Goal: Transaction & Acquisition: Purchase product/service

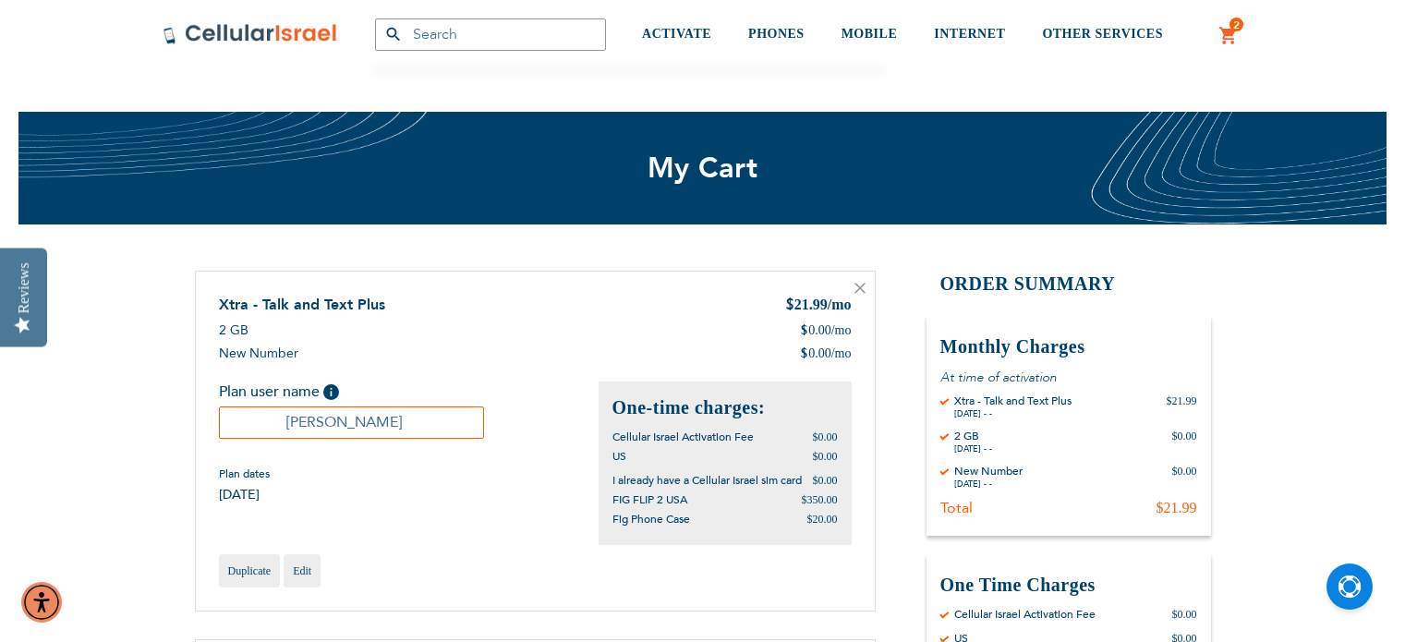
scroll to position [499, 0]
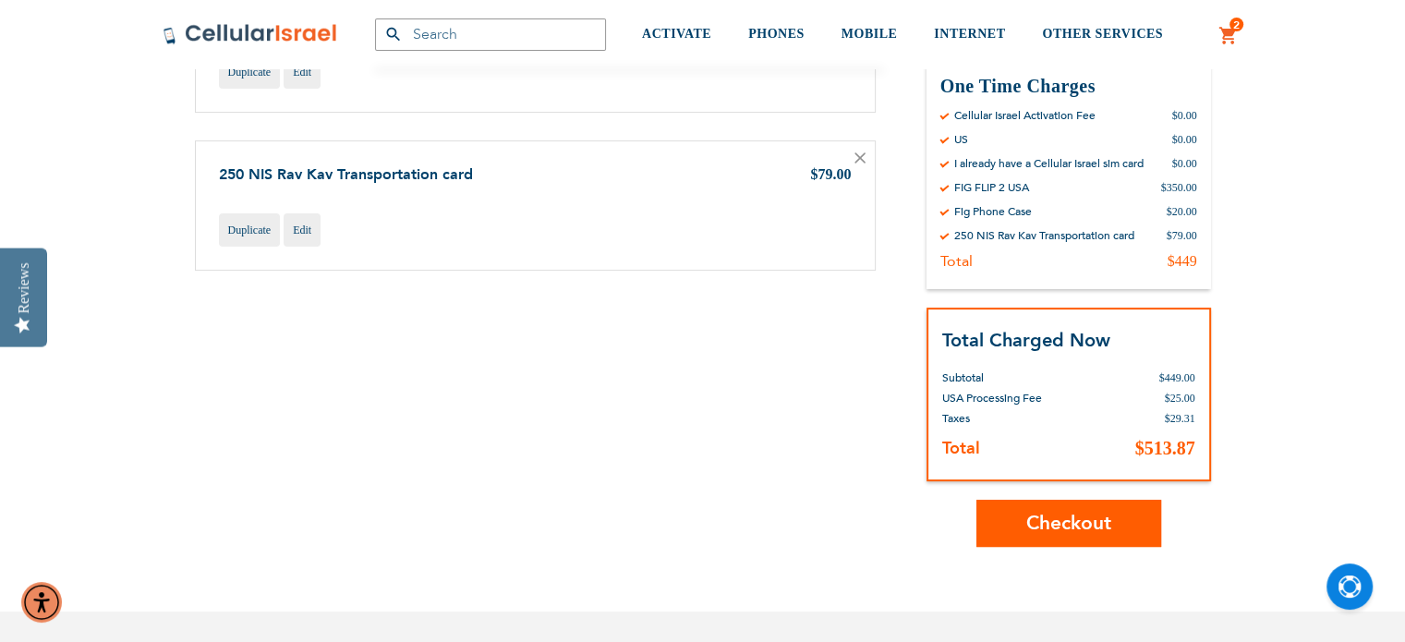
click at [1056, 519] on span "Checkout" at bounding box center [1069, 523] width 85 height 27
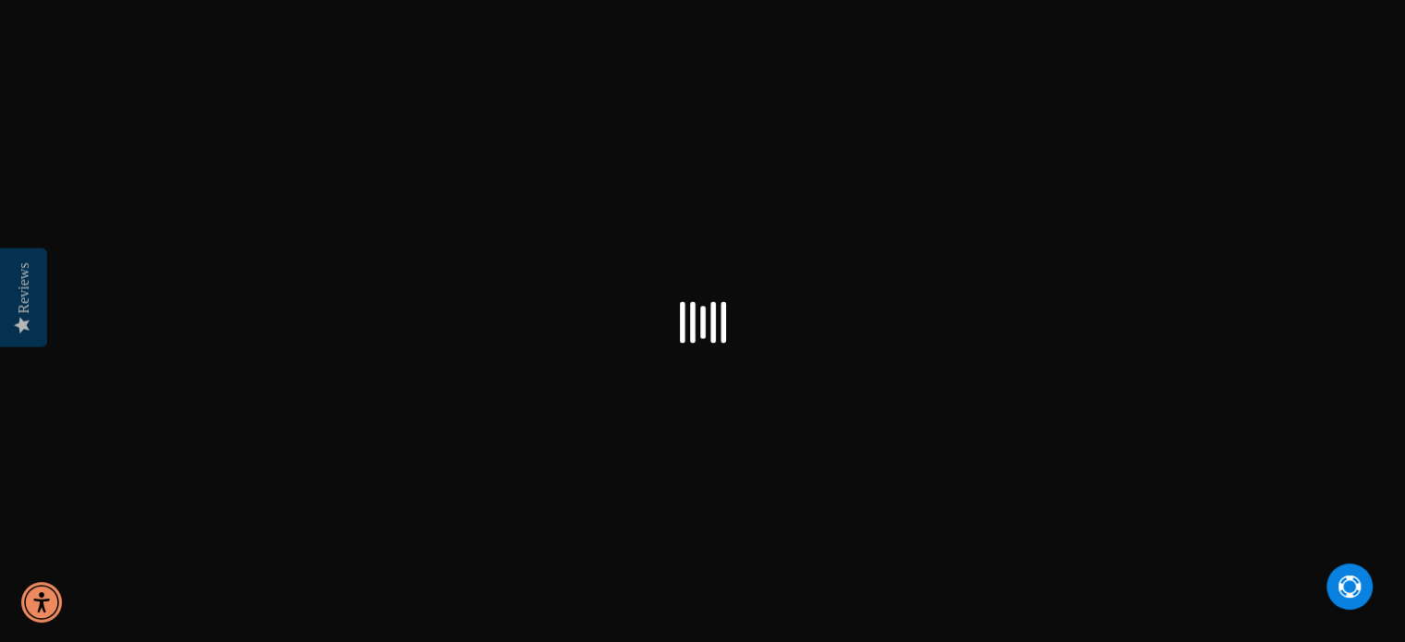
checkbox input "true"
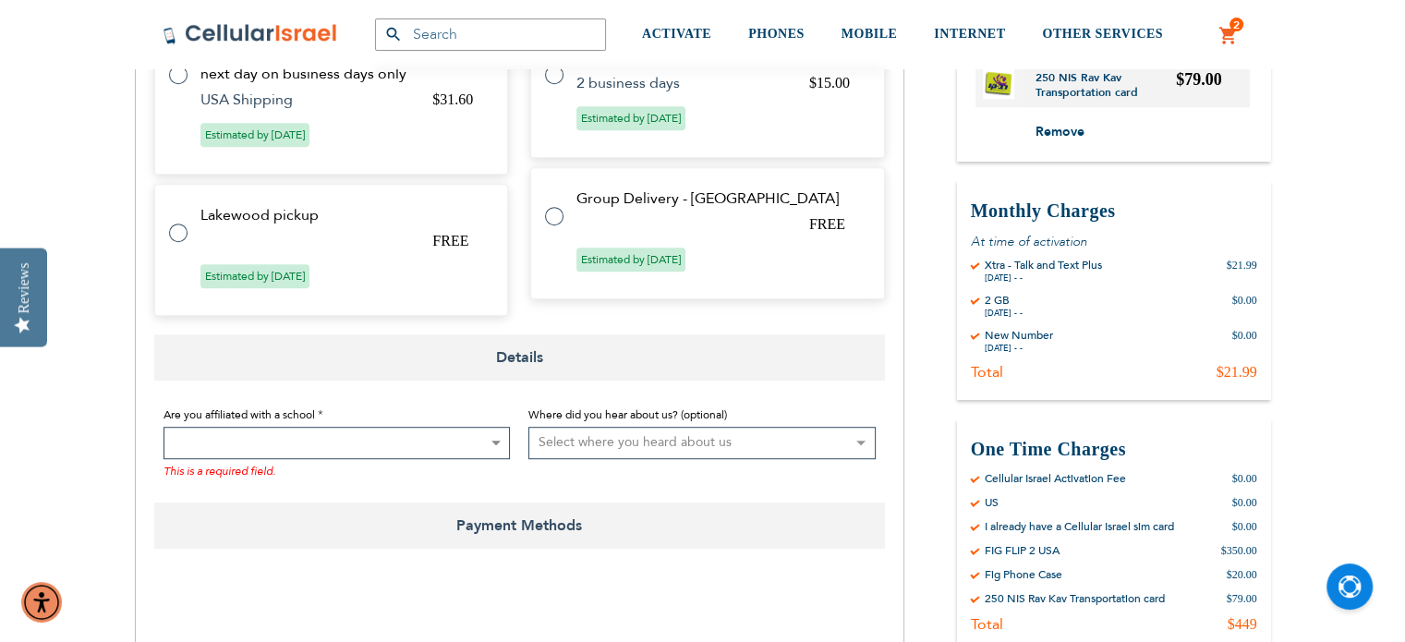
scroll to position [1056, 0]
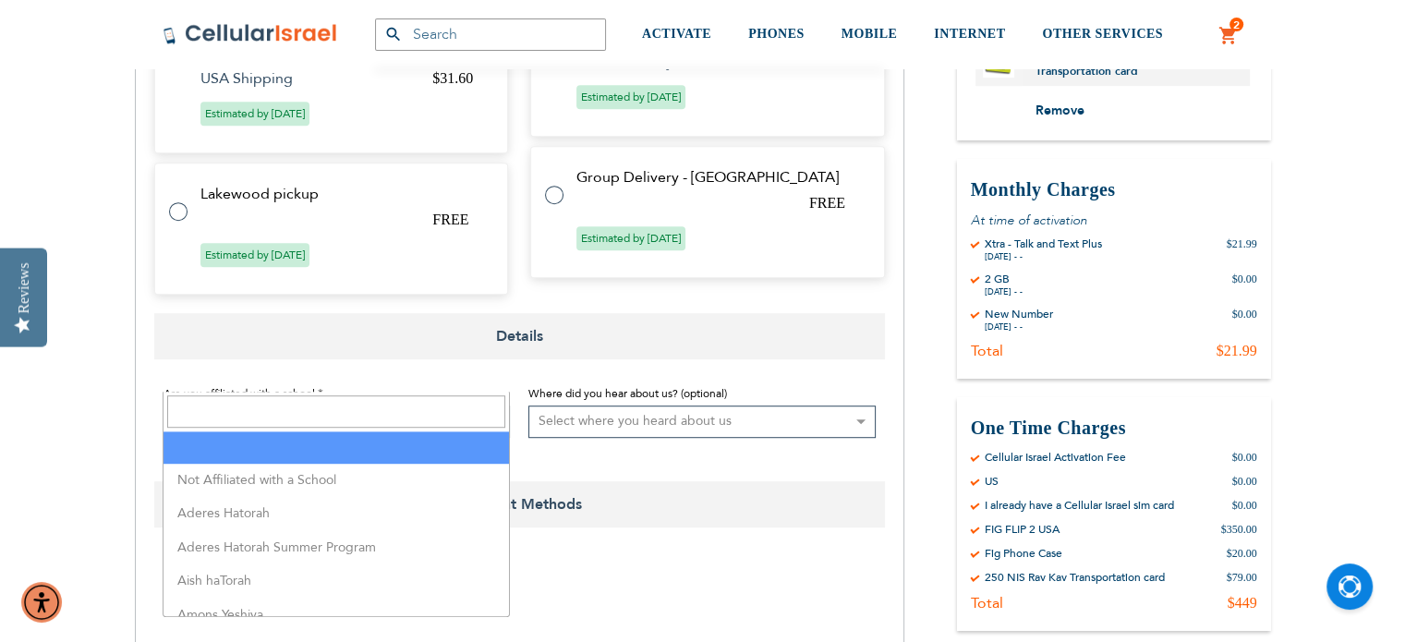
click at [496, 407] on span at bounding box center [495, 422] width 18 height 30
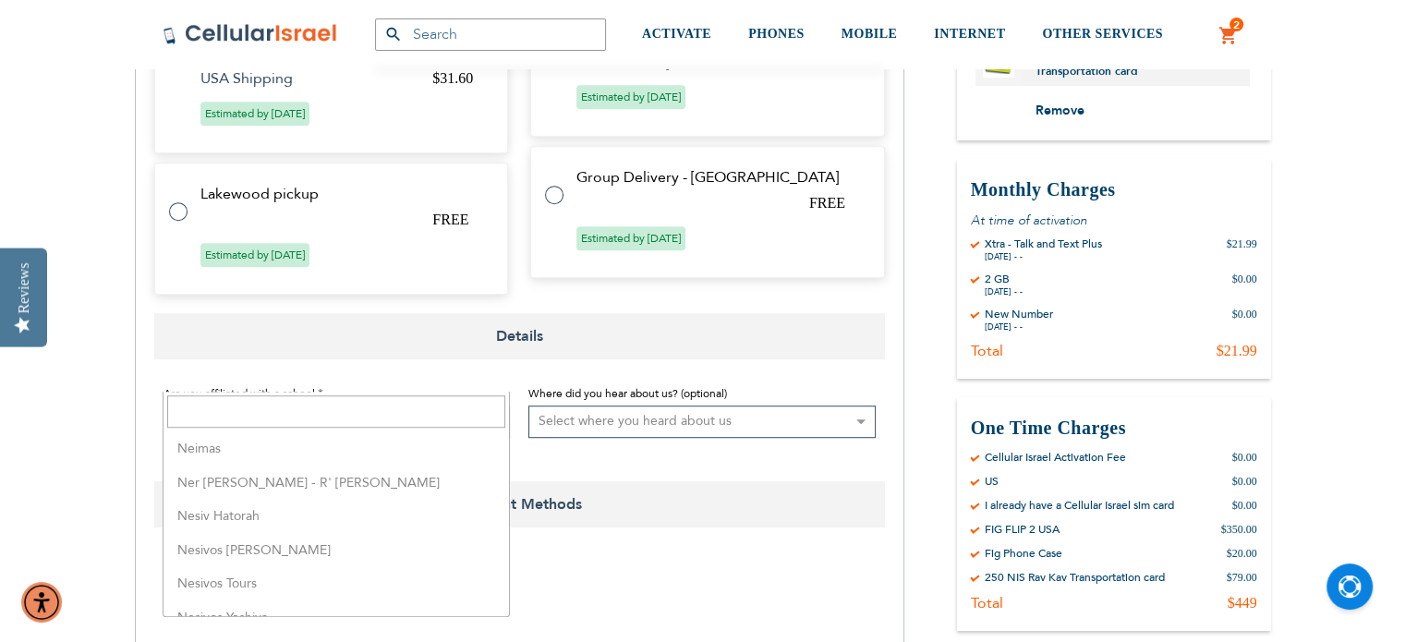
scroll to position [3454, 0]
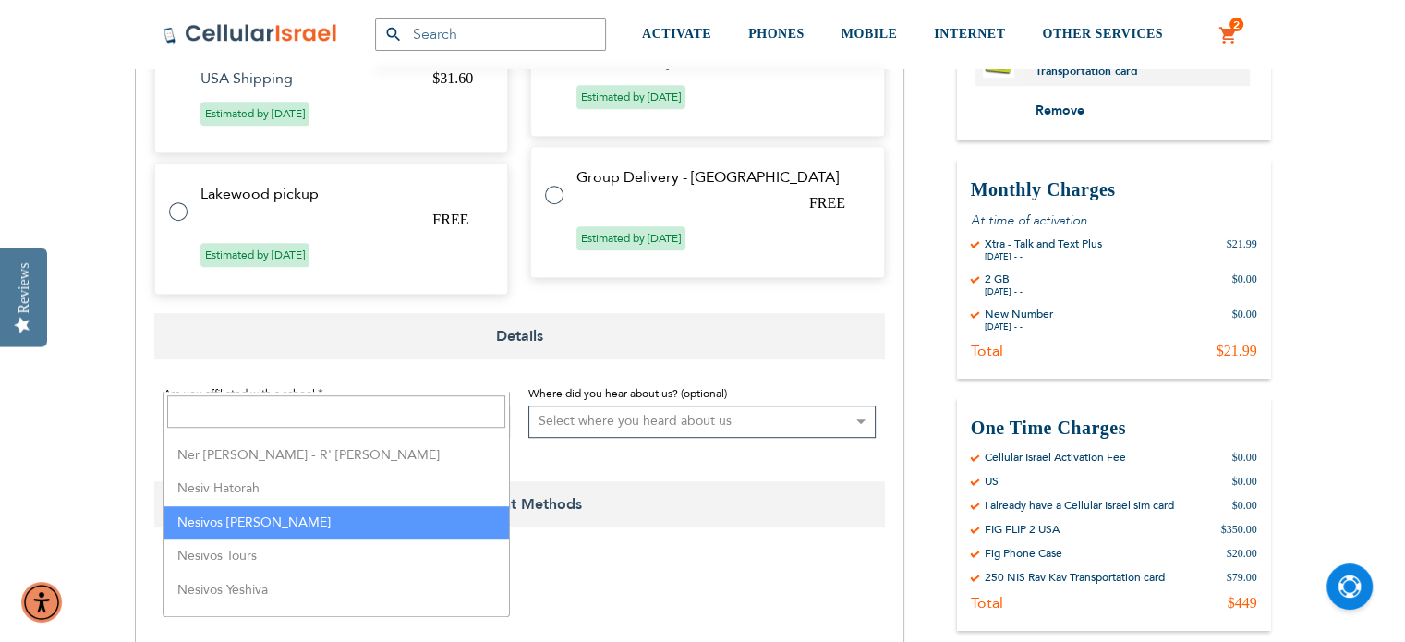
select select "120"
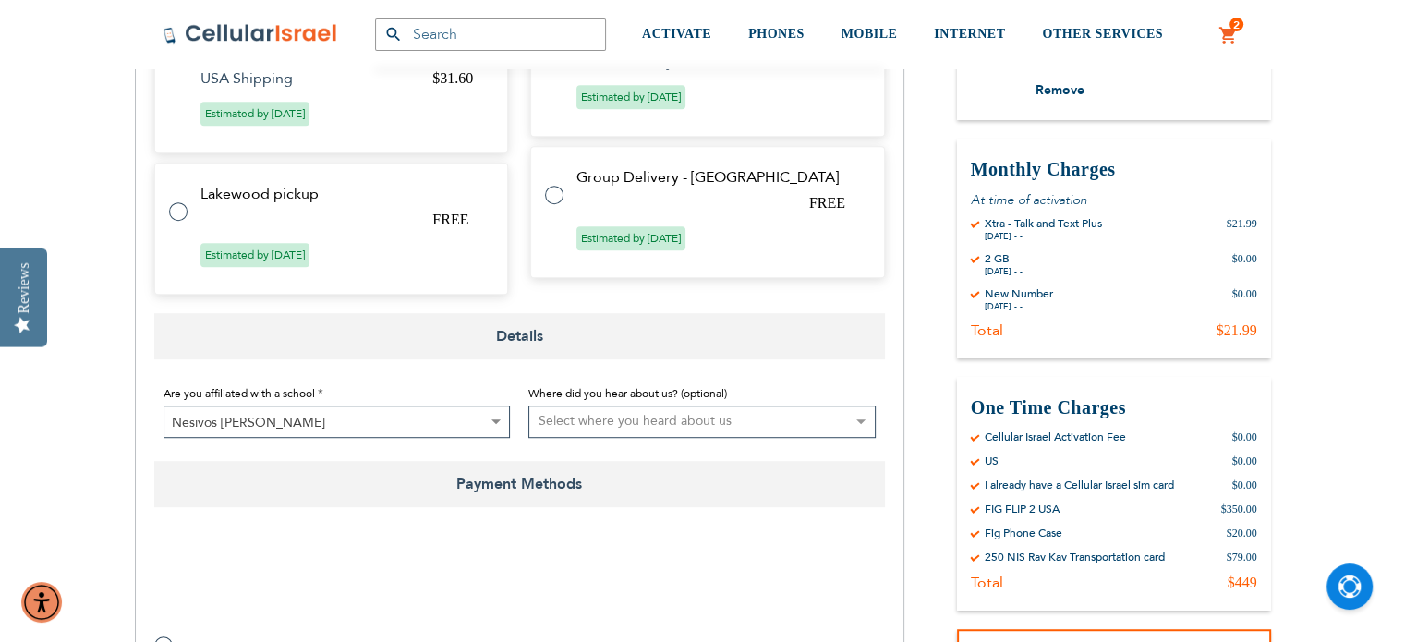
click at [860, 406] on select "Select where you heard about us Existing Customer Friend Other School/Group BP …" at bounding box center [702, 422] width 347 height 32
select select "25"
click at [529, 406] on select "Select where you heard about us Existing Customer Friend Other School/Group BP …" at bounding box center [702, 422] width 347 height 32
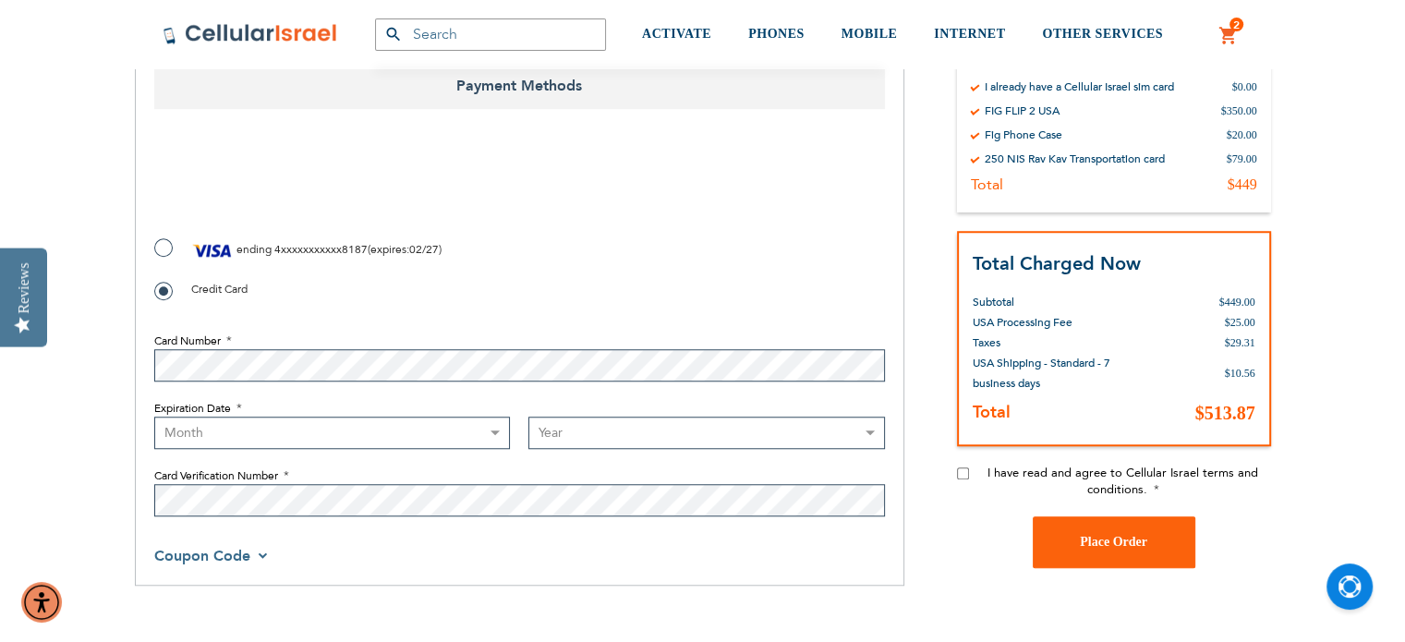
scroll to position [1462, 0]
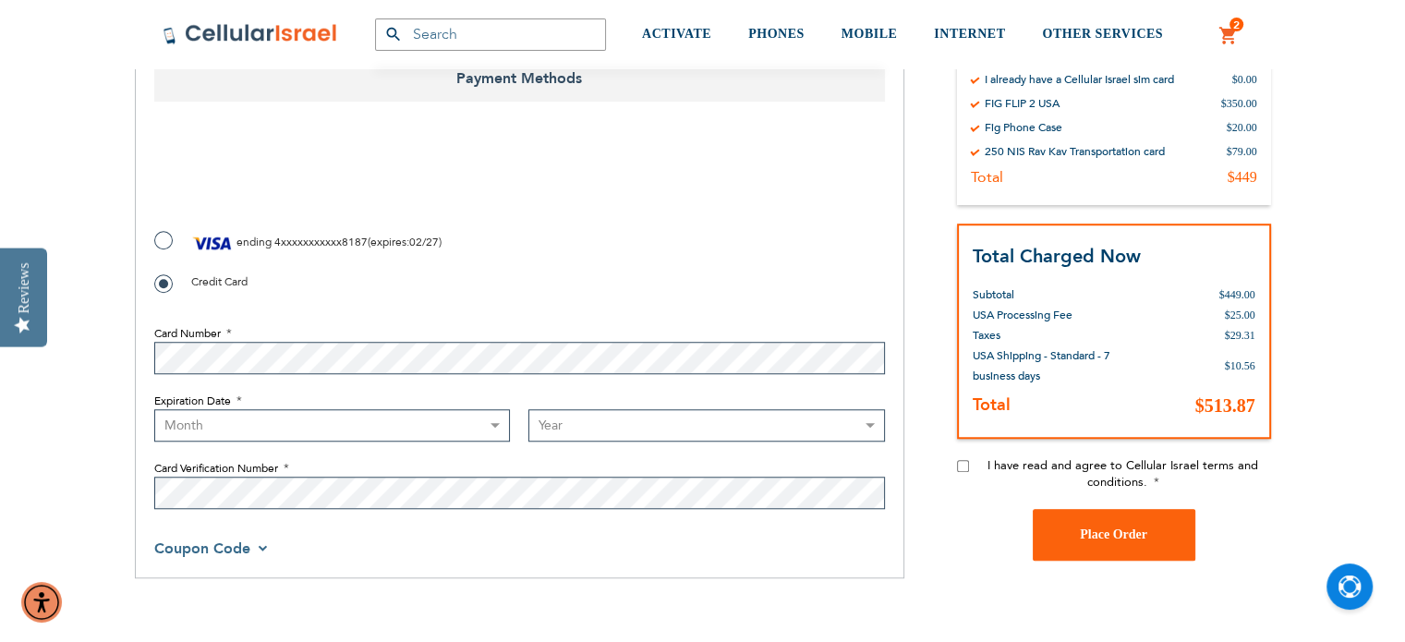
click at [492, 409] on select "Month 01 - January 02 - February 03 - March 04 - April 05 - May 06 - June 07 - …" at bounding box center [332, 425] width 357 height 32
checkbox input "false"
click at [502, 409] on select "Month 01 - January 02 - February 03 - March 04 - April 05 - May 06 - June 07 - …" at bounding box center [332, 425] width 357 height 32
select select "8"
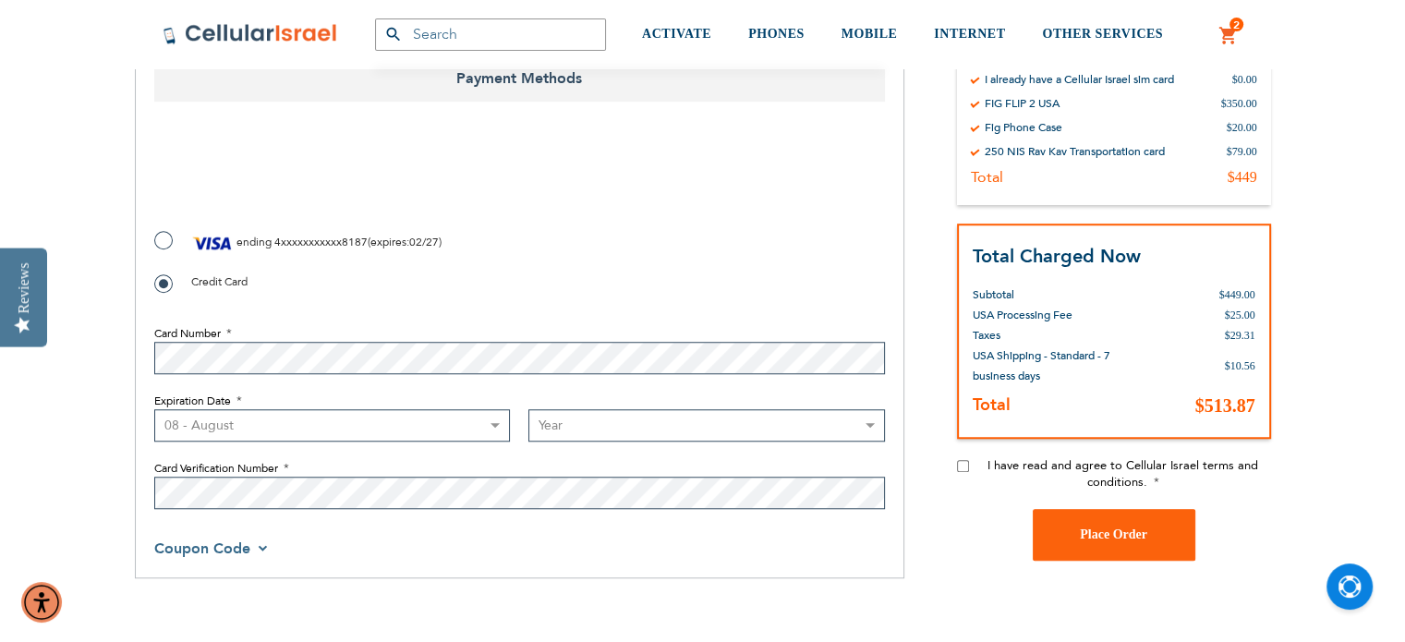
click at [154, 409] on select "Month 01 - January 02 - February 03 - March 04 - April 05 - May 06 - June 07 - …" at bounding box center [332, 425] width 357 height 32
click at [872, 409] on select "Year 2025 2026 2027 2028 2029 2030 2031 2032 2033 2034 2035 2036 2037 2038 2039…" at bounding box center [707, 425] width 357 height 32
select select "2028"
click at [529, 409] on select "Year 2025 2026 2027 2028 2029 2030 2031 2032 2033 2034 2035 2036 2037 2038 2039…" at bounding box center [707, 425] width 357 height 32
click at [529, 464] on fieldset "Card Number Expiration Date Month 01 - January 02 - February 03 - March 04 - Ap…" at bounding box center [519, 413] width 731 height 212
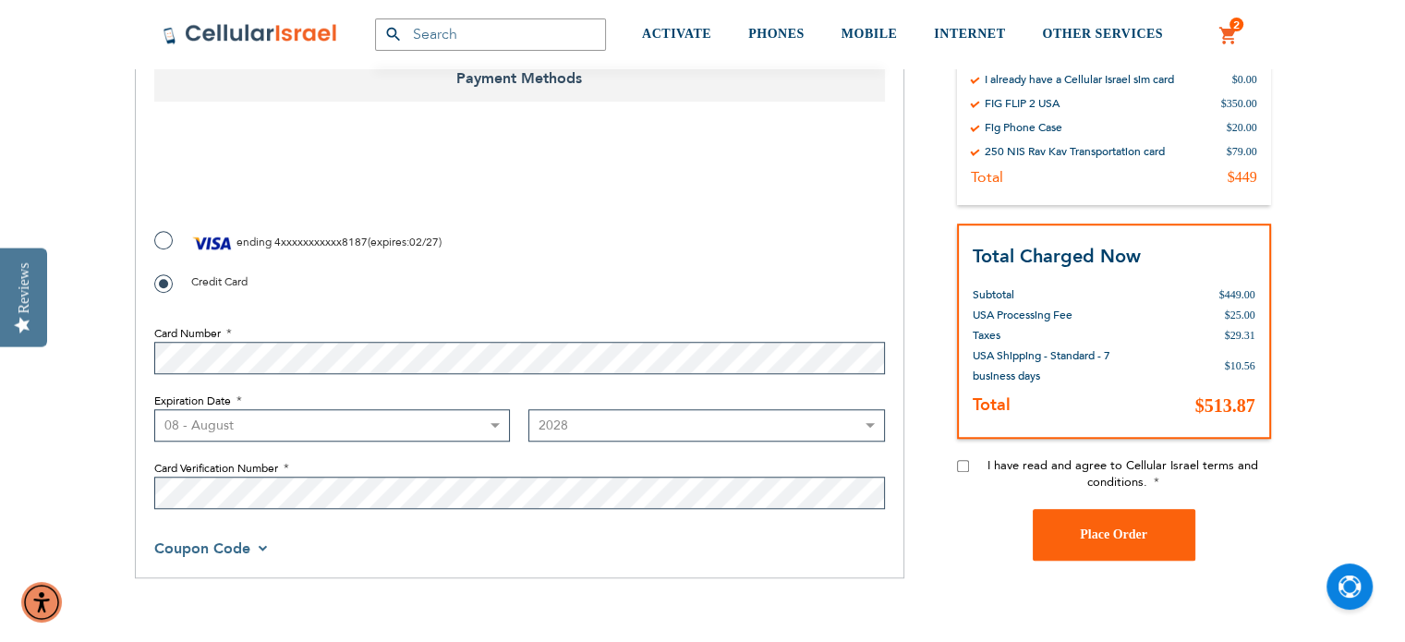
checkbox input "true"
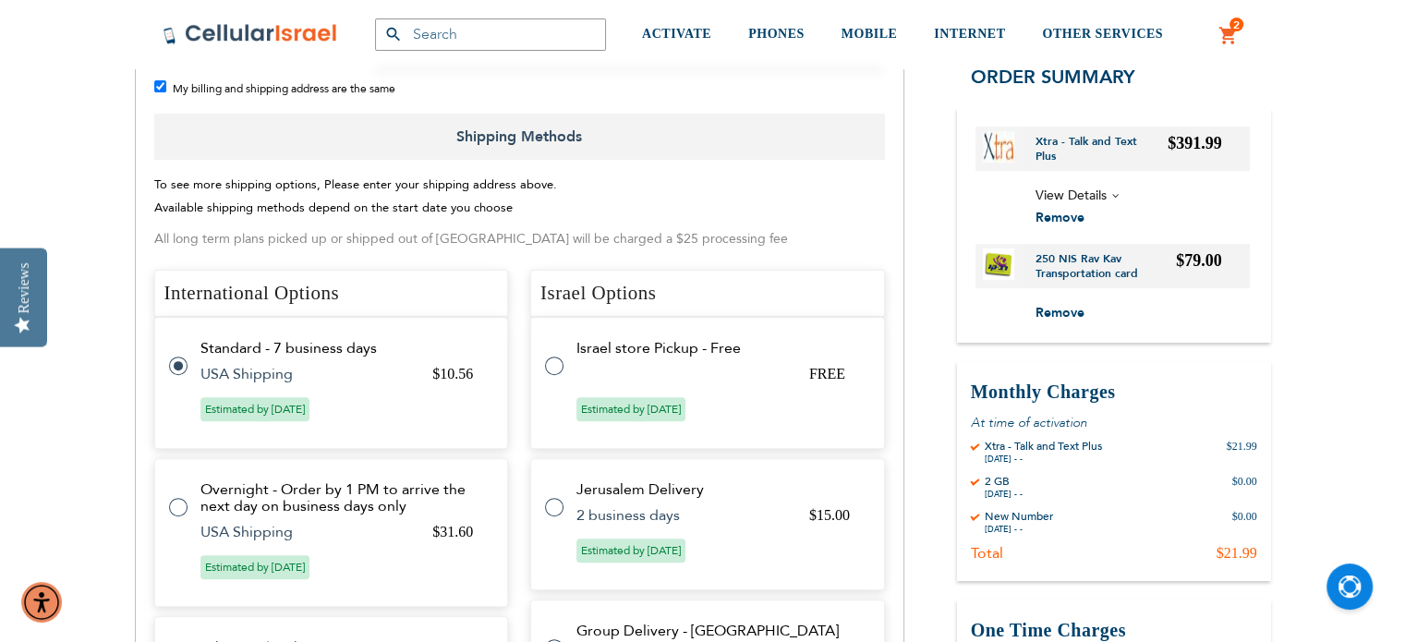
scroll to position [595, 0]
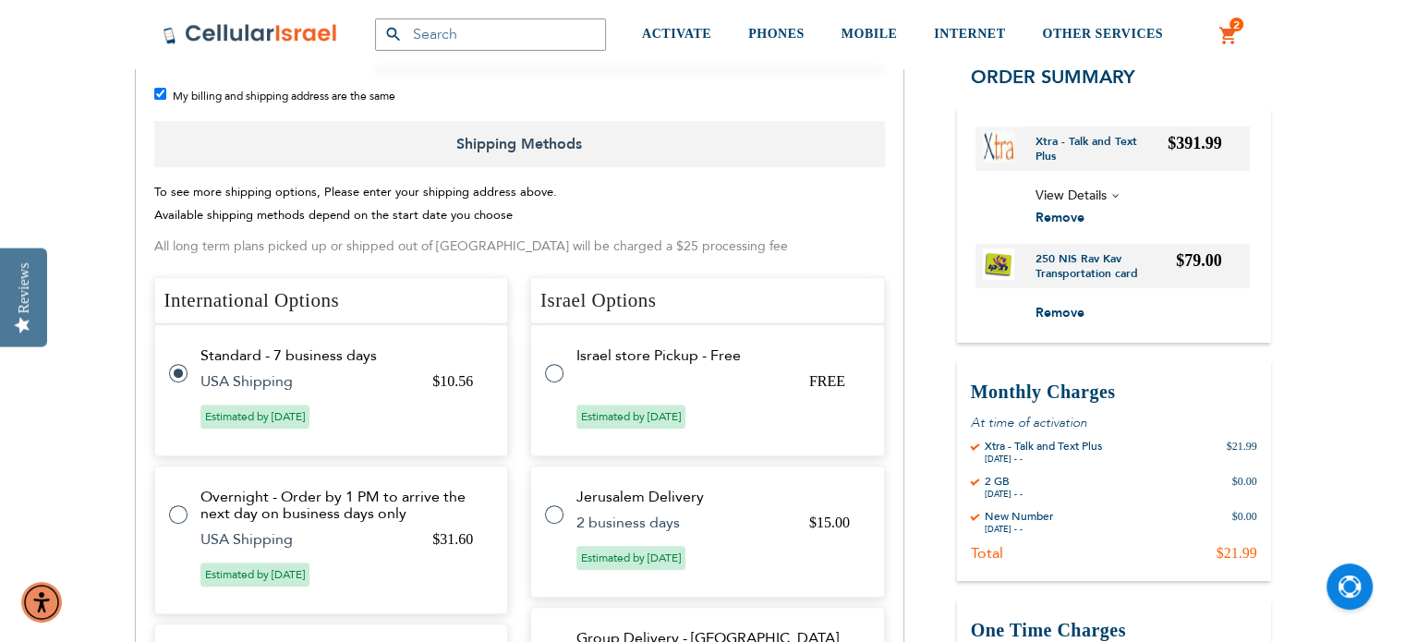
click at [1113, 198] on span "View Details" at bounding box center [1143, 196] width 214 height 23
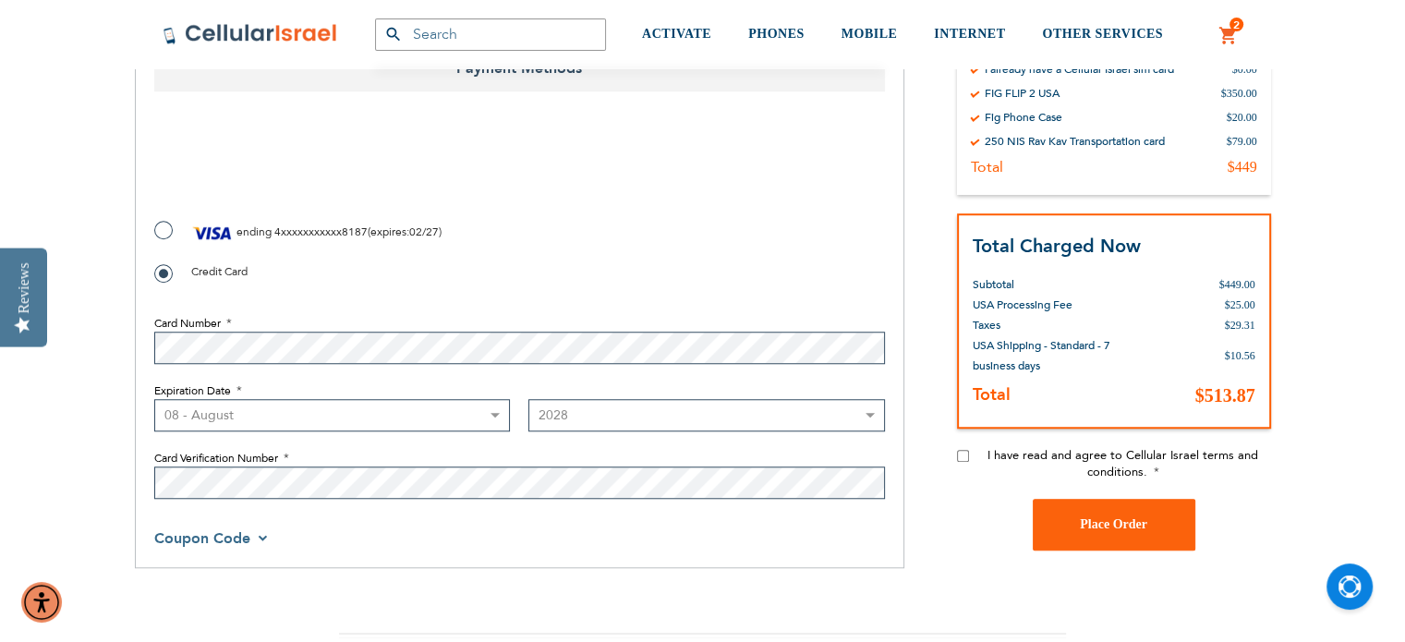
scroll to position [1480, 0]
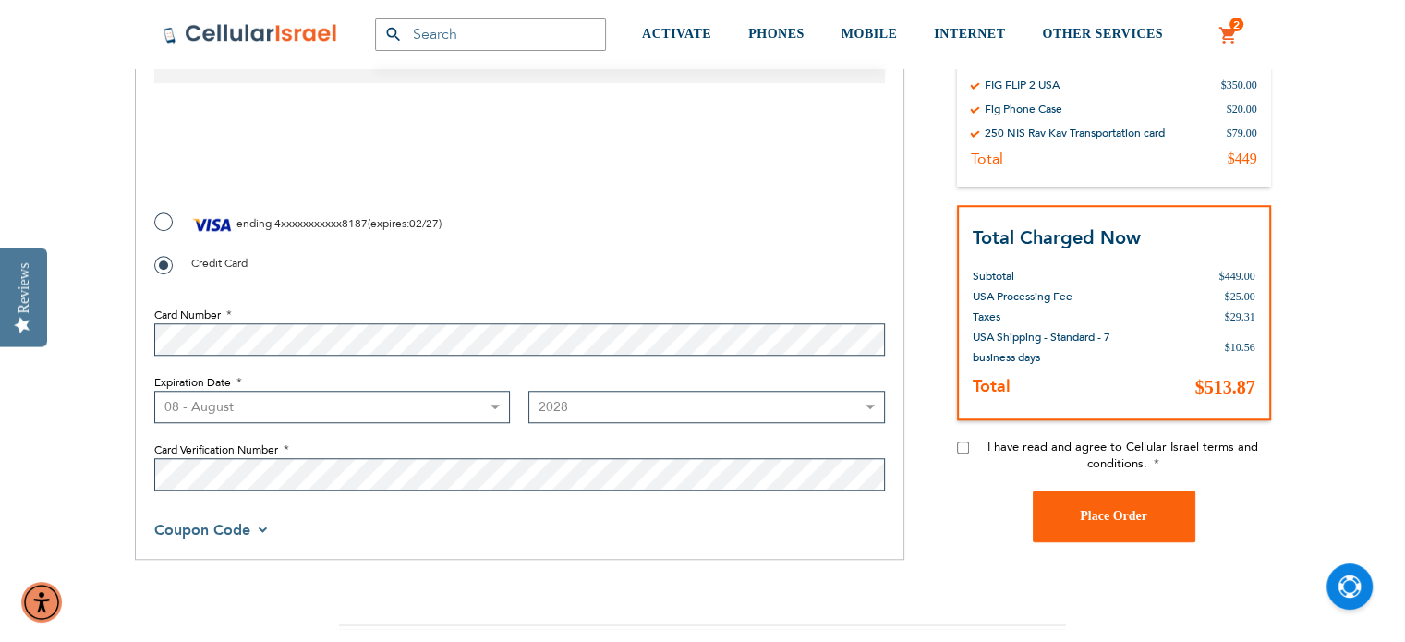
click at [957, 441] on input "I have read and agree to Cellular Israel terms and conditions." at bounding box center [963, 447] width 12 height 12
checkbox input "true"
click at [1118, 509] on span "Place Order" at bounding box center [1113, 516] width 67 height 14
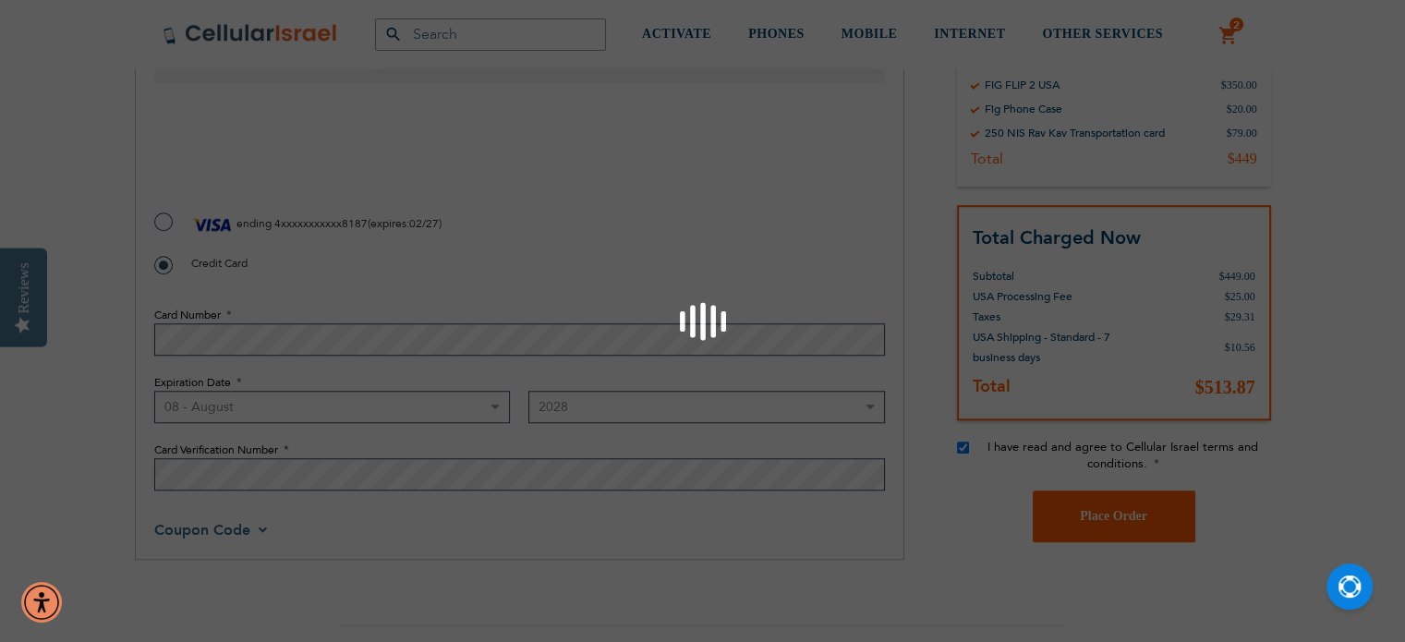
checkbox input "false"
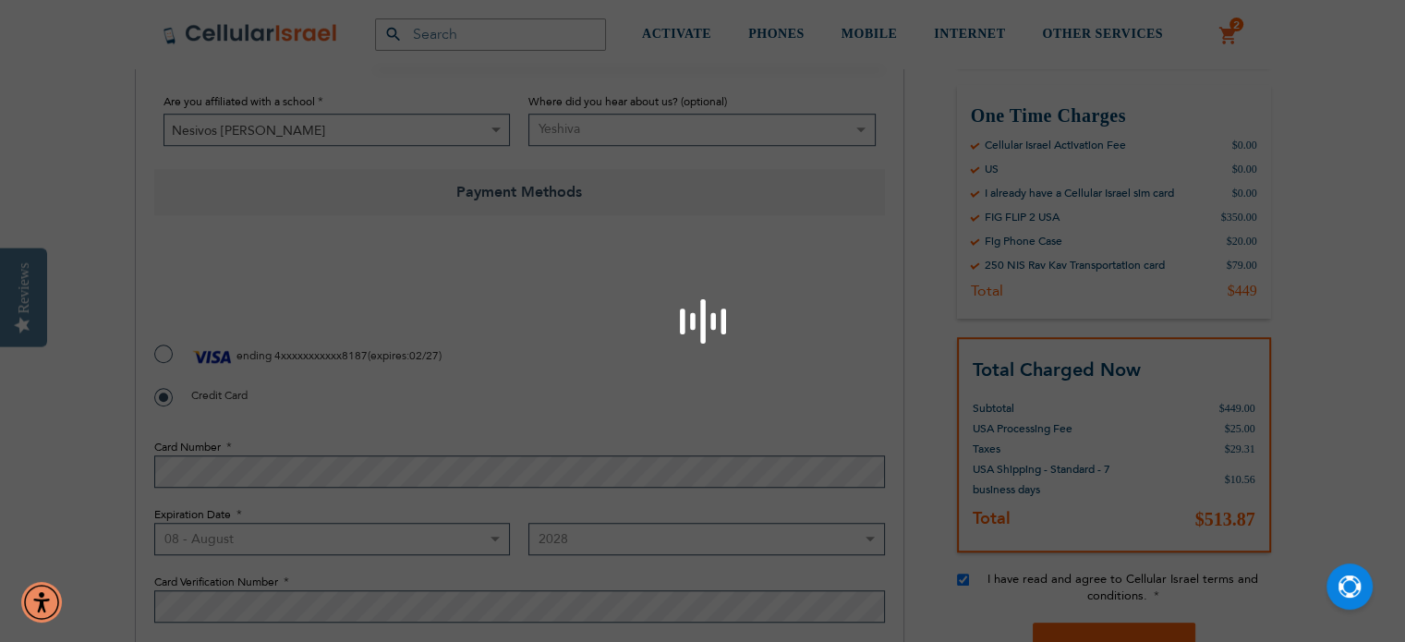
scroll to position [1127, 0]
